Goal: Task Accomplishment & Management: Manage account settings

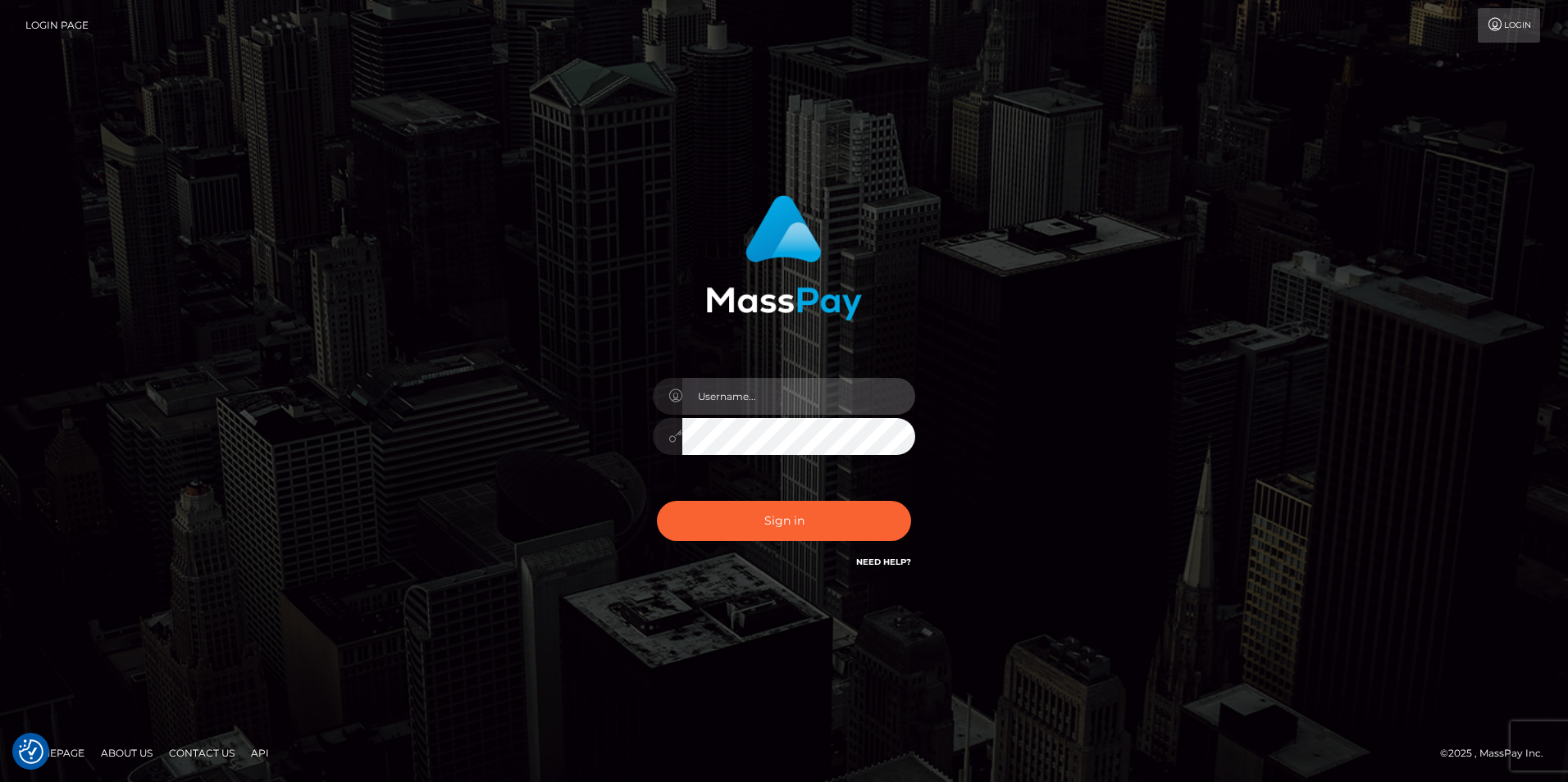
click at [778, 405] on input "text" at bounding box center [799, 396] width 233 height 37
type input "XeniaM"
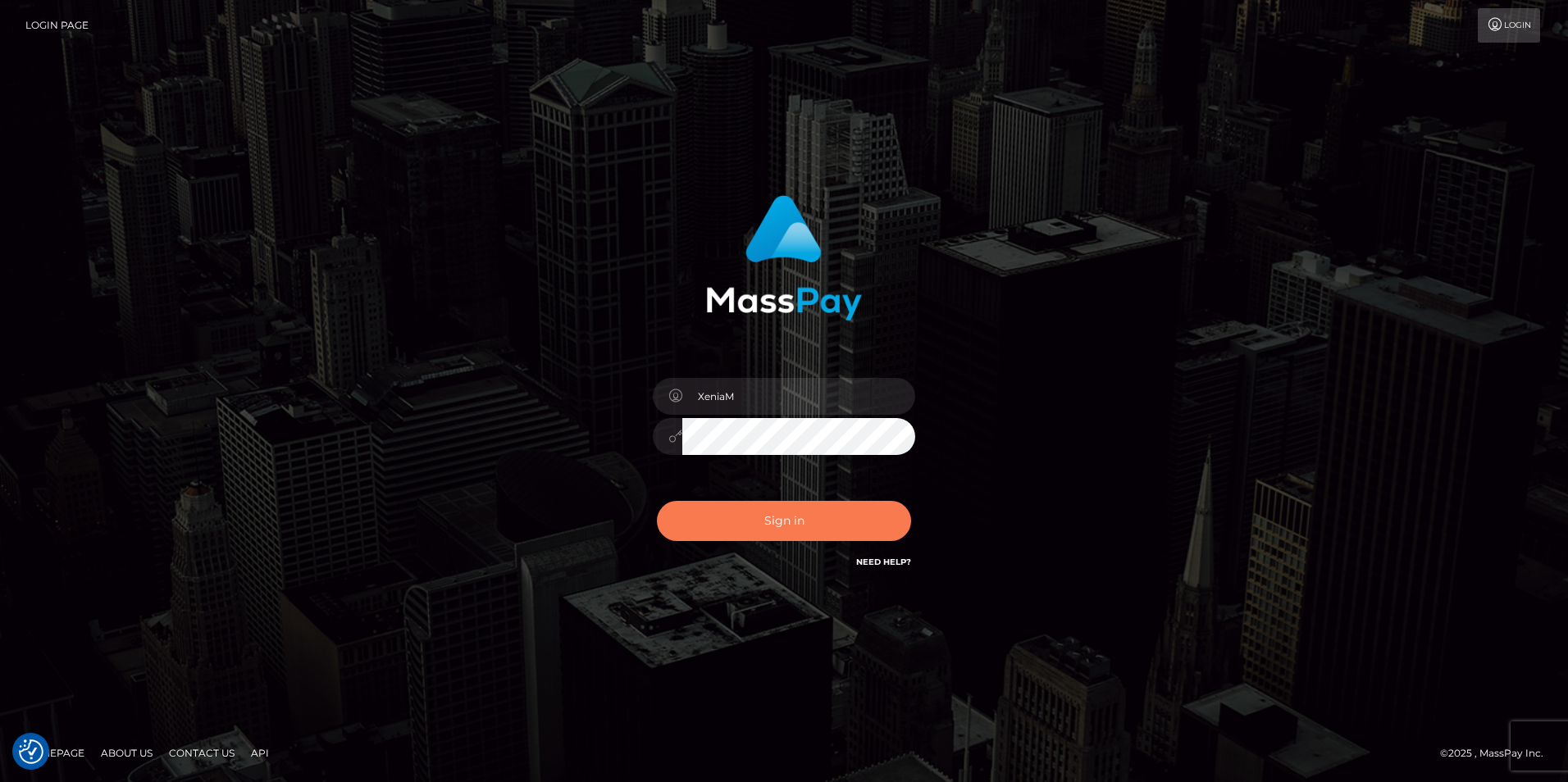
click at [780, 530] on button "Sign in" at bounding box center [784, 520] width 254 height 40
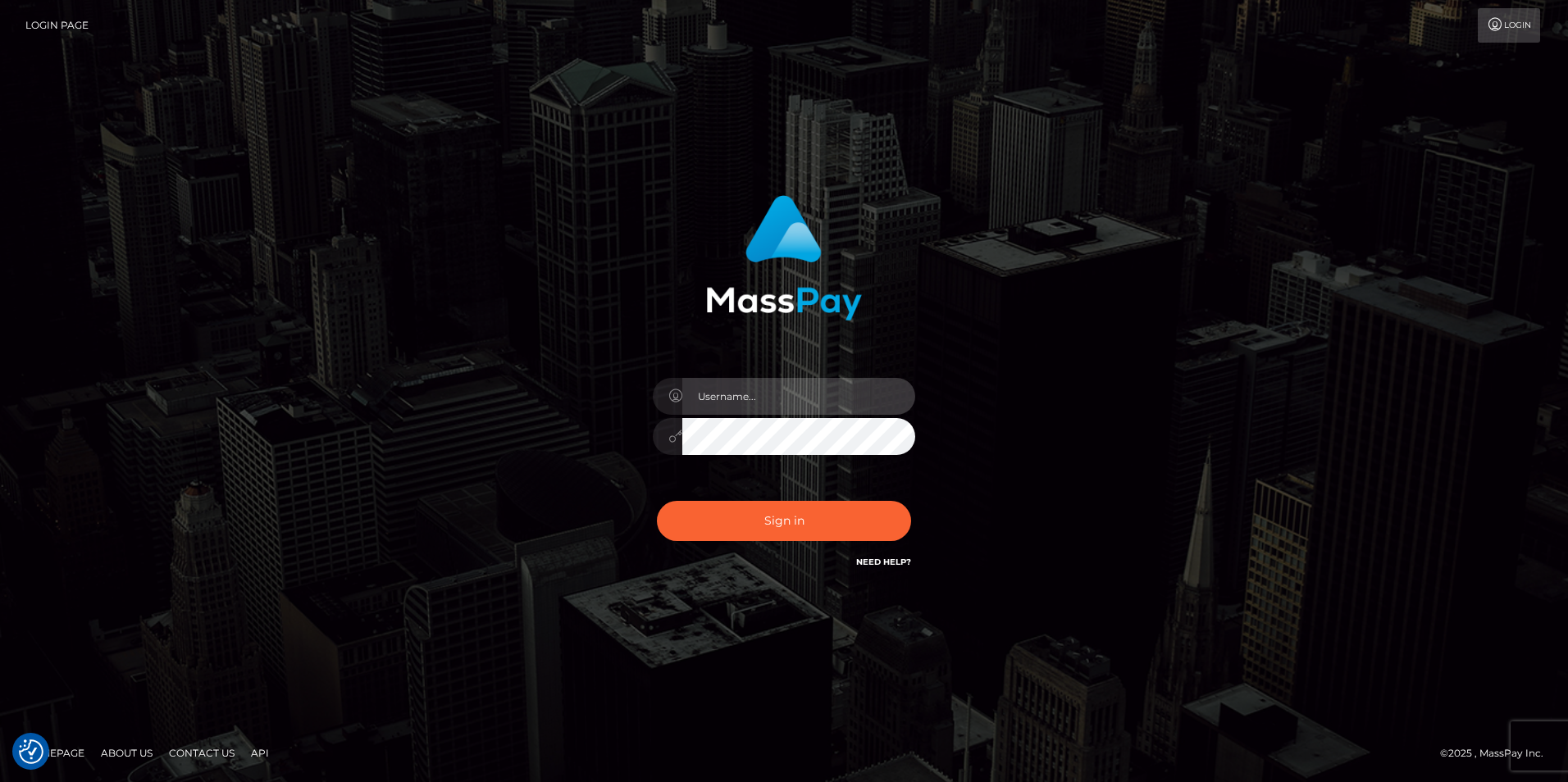
drag, startPoint x: 759, startPoint y: 391, endPoint x: 764, endPoint y: 407, distance: 16.8
click at [759, 391] on input "text" at bounding box center [799, 396] width 233 height 37
click at [753, 399] on input "text" at bounding box center [799, 396] width 233 height 37
type input "XeniaM"
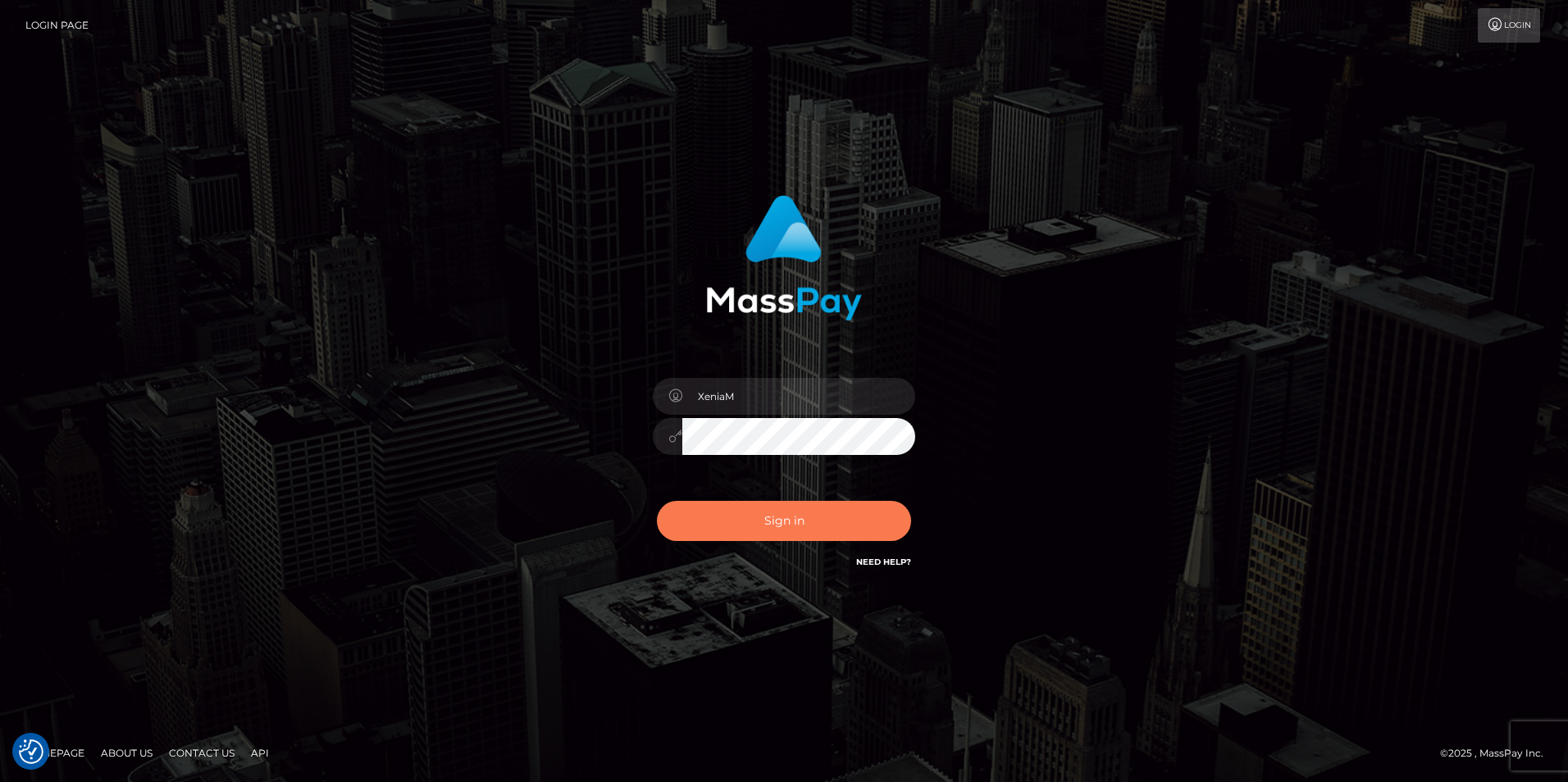
click at [783, 506] on button "Sign in" at bounding box center [784, 520] width 254 height 40
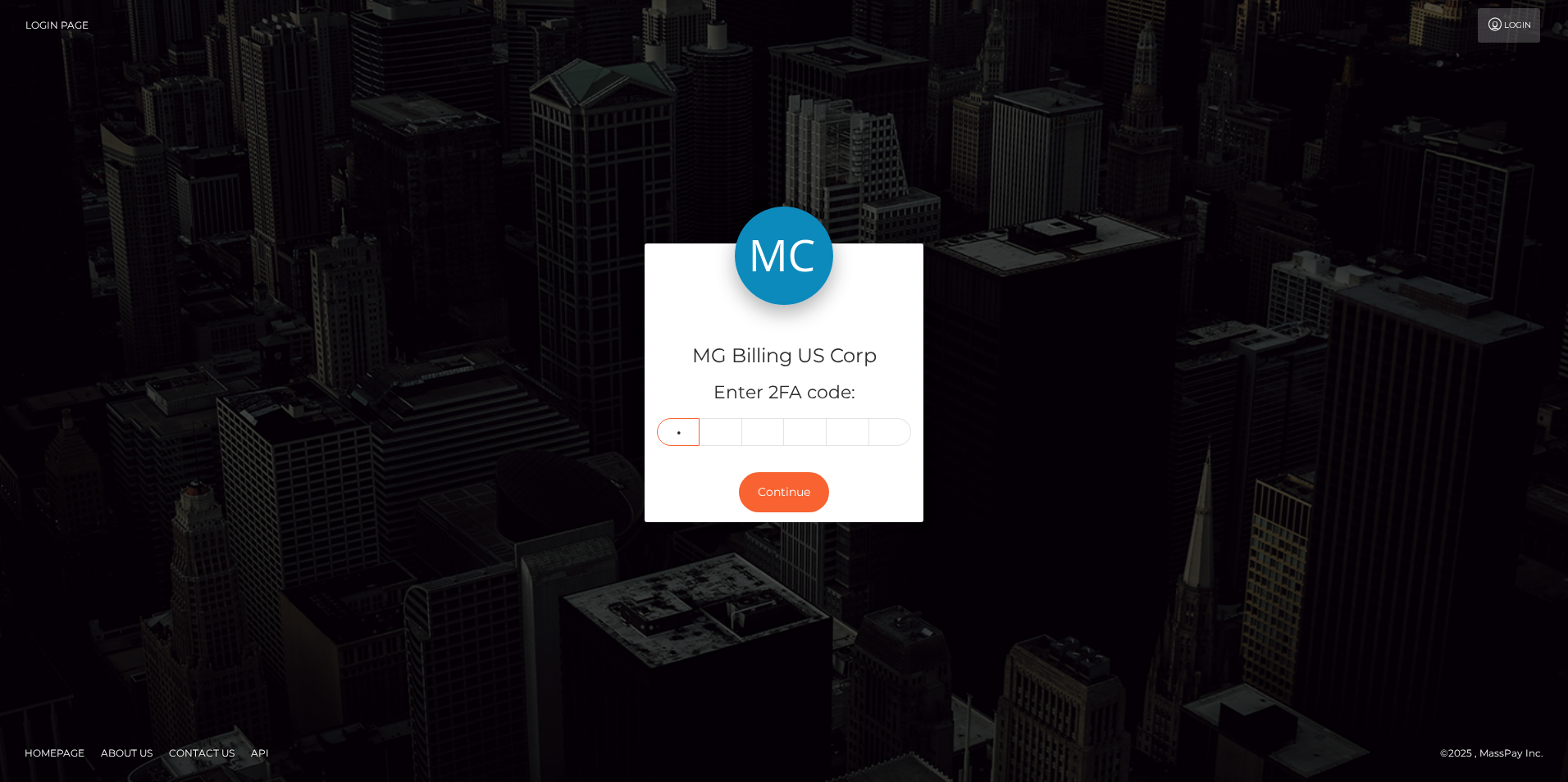
type input "0"
type input "2"
type input "4"
type input "9"
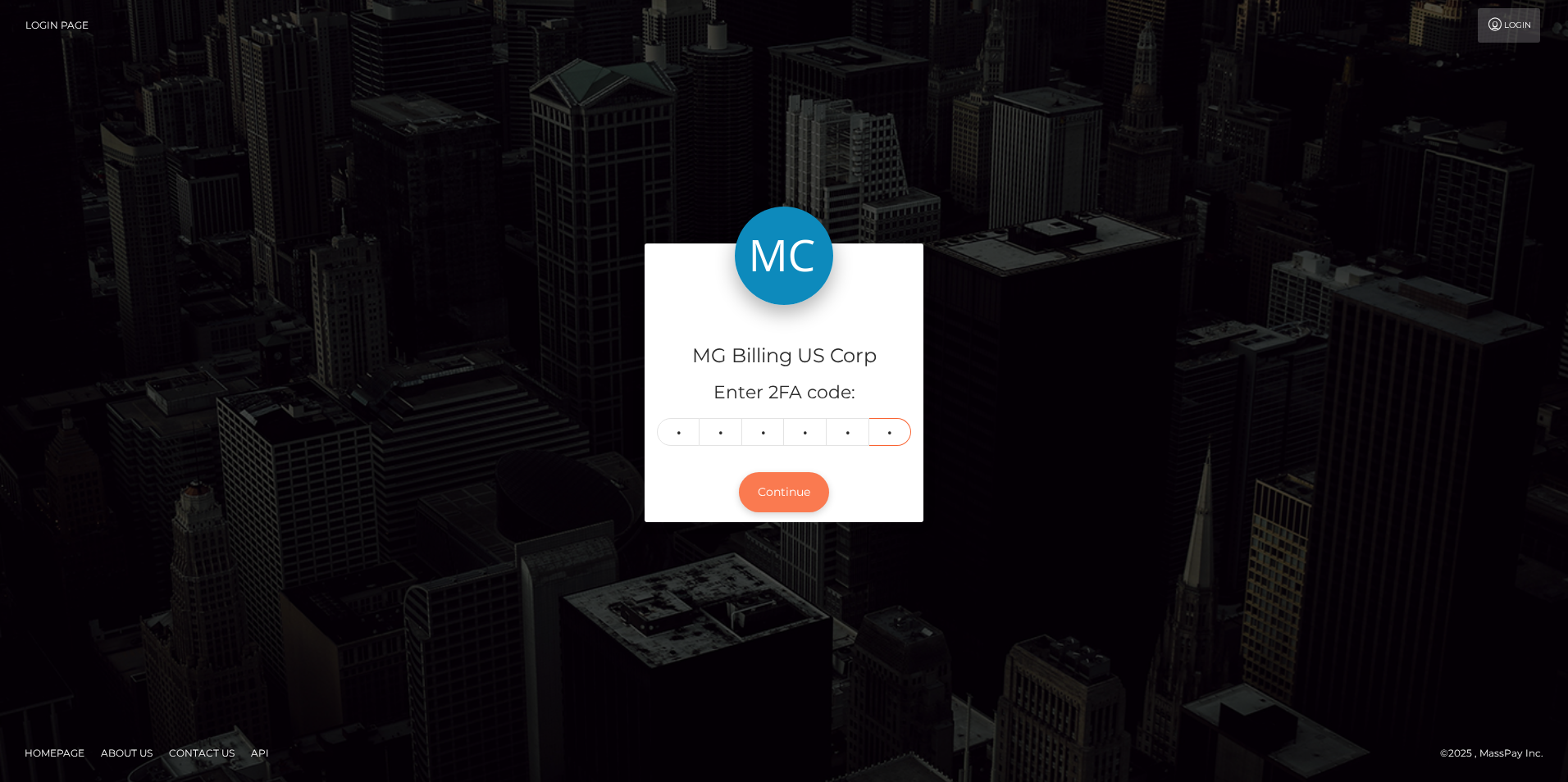
type input "5"
click at [783, 474] on button "Continue" at bounding box center [783, 491] width 90 height 40
